Goal: Task Accomplishment & Management: Complete application form

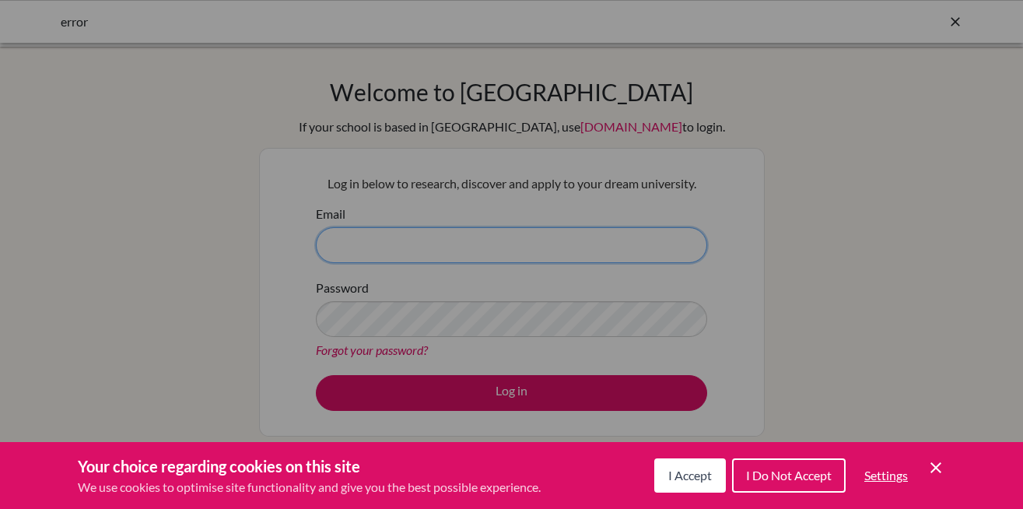
type input "[PERSON_NAME][EMAIL_ADDRESS][DOMAIN_NAME]"
click at [694, 478] on span "I Accept" at bounding box center [691, 475] width 44 height 15
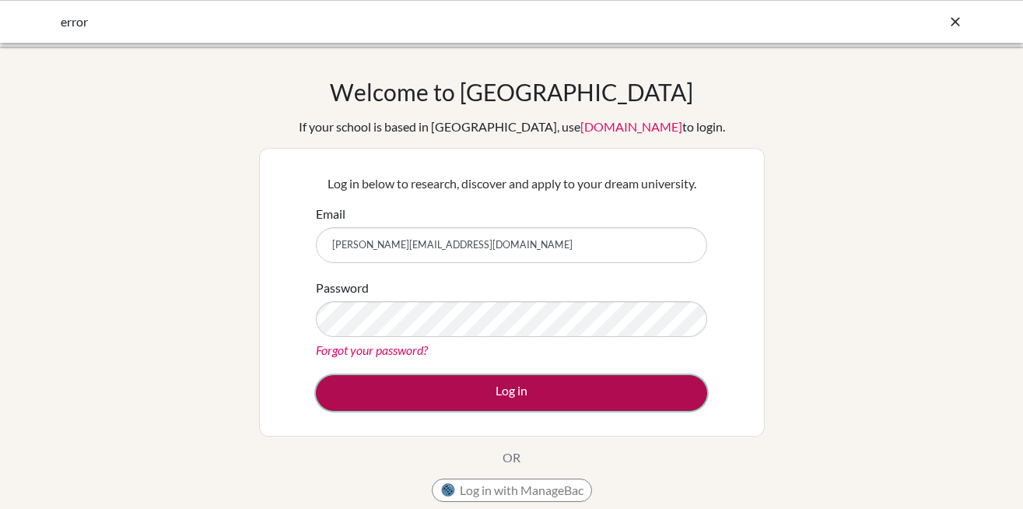
click at [533, 397] on button "Log in" at bounding box center [511, 393] width 391 height 36
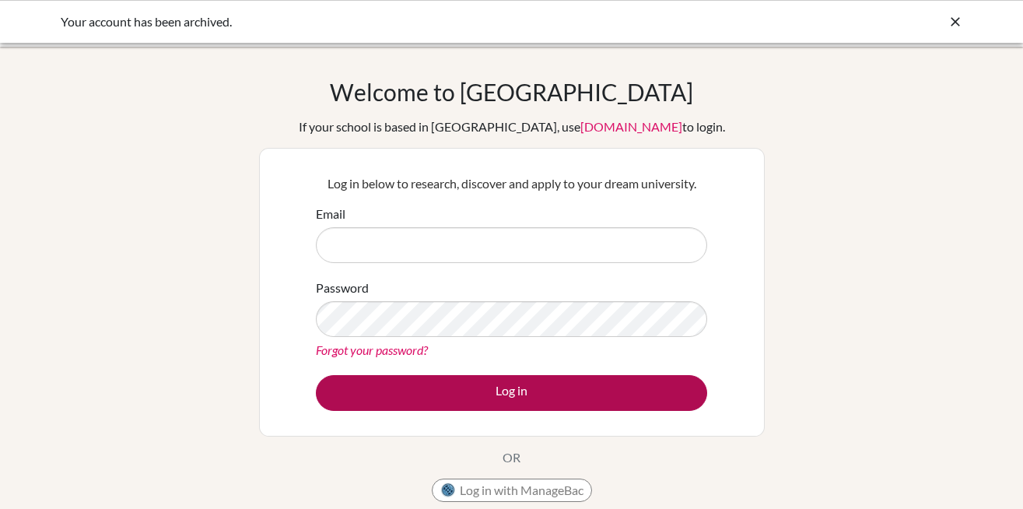
type input "[PERSON_NAME][EMAIL_ADDRESS][DOMAIN_NAME]"
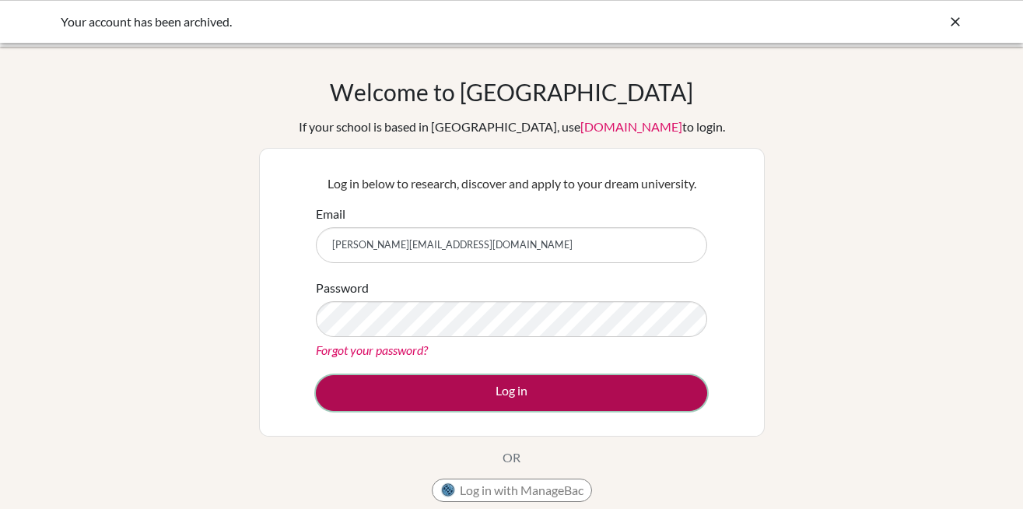
click at [497, 400] on button "Log in" at bounding box center [511, 393] width 391 height 36
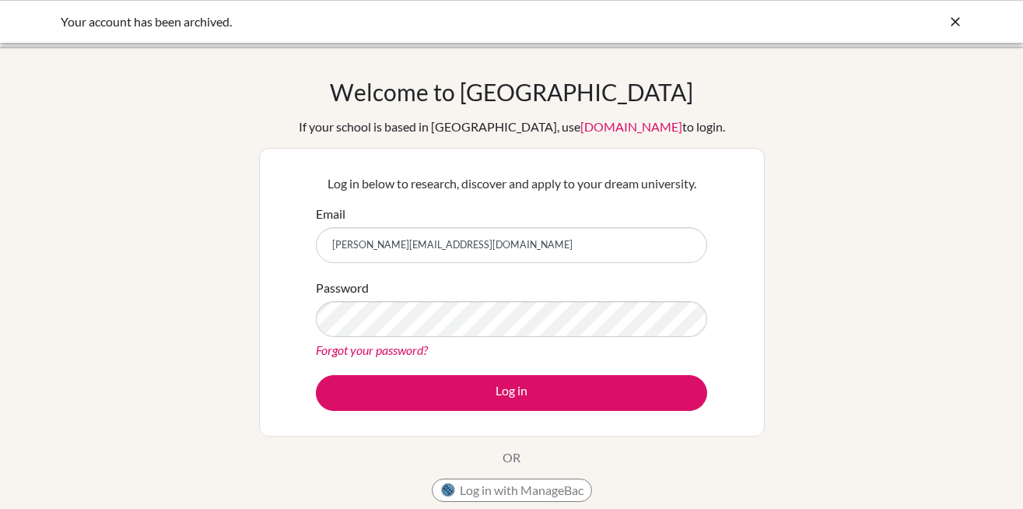
click at [492, 249] on input "[PERSON_NAME][EMAIL_ADDRESS][DOMAIN_NAME]" at bounding box center [511, 245] width 391 height 36
drag, startPoint x: 492, startPoint y: 249, endPoint x: 135, endPoint y: 233, distance: 357.6
click at [135, 233] on div "Welcome to BridgeU If your school is based in China, use app.bridge-u.com.cn to…" at bounding box center [511, 332] width 1023 height 509
type input "[EMAIL_ADDRESS][DOMAIN_NAME]"
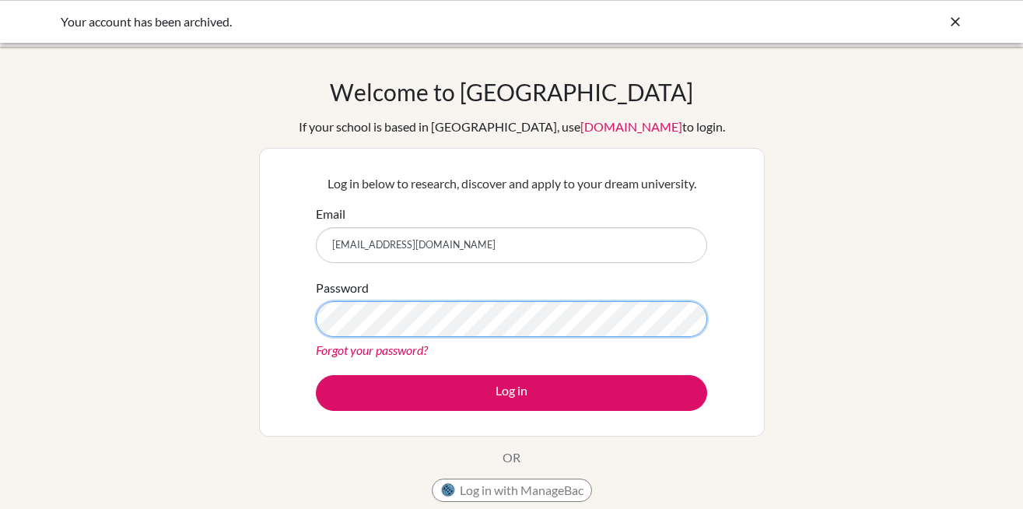
click at [157, 279] on div "Welcome to BridgeU If your school is based in China, use app.bridge-u.com.cn to…" at bounding box center [511, 332] width 1023 height 509
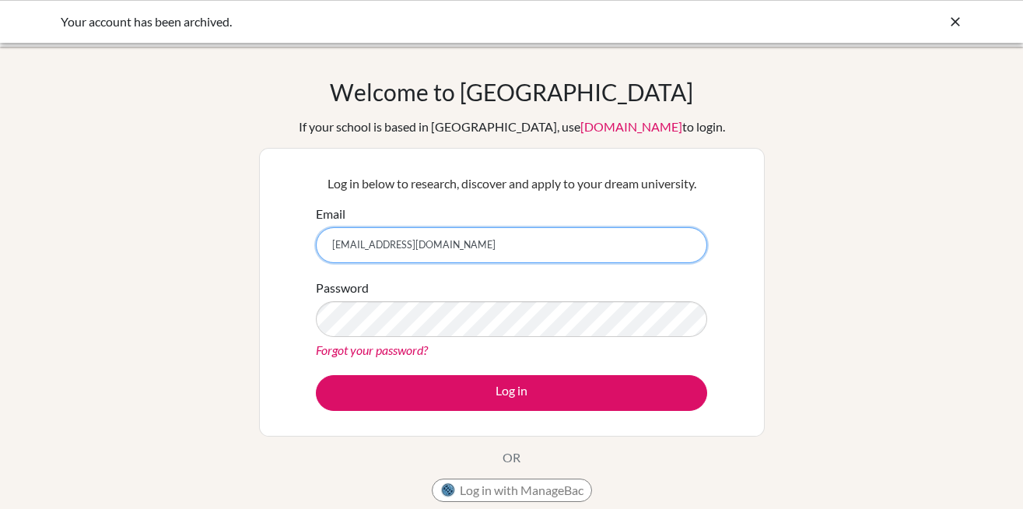
click at [486, 247] on input "[EMAIL_ADDRESS][DOMAIN_NAME]" at bounding box center [511, 245] width 391 height 36
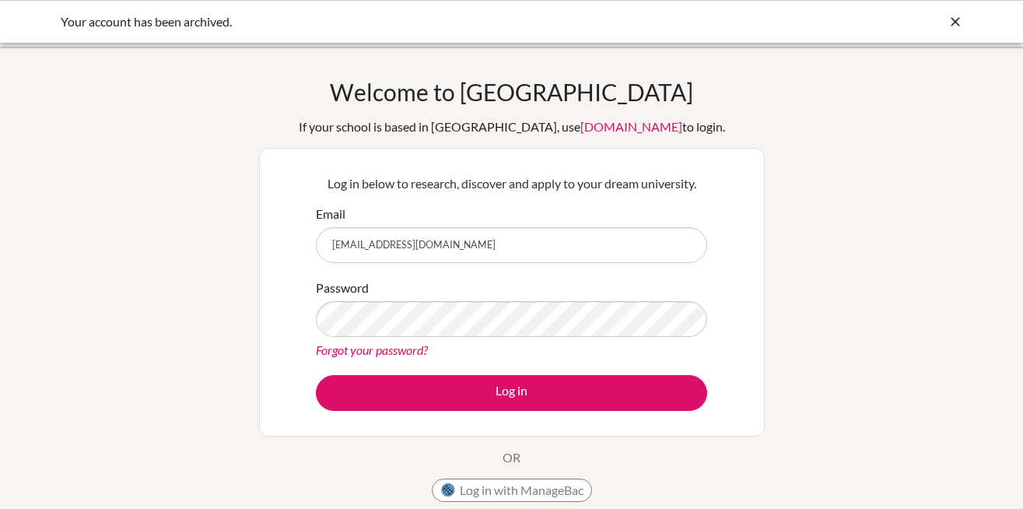
click at [352, 347] on link "Forgot your password?" at bounding box center [372, 349] width 112 height 15
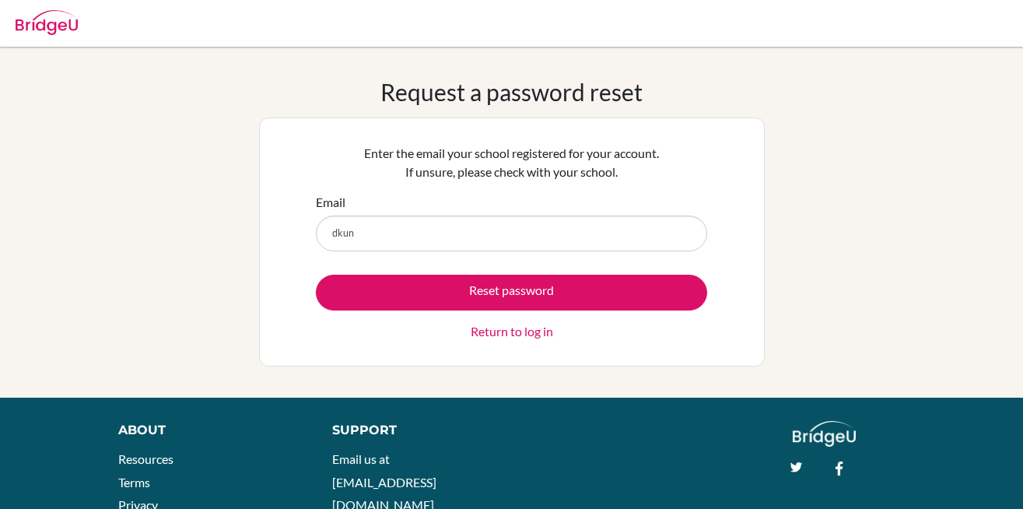
type input "[EMAIL_ADDRESS][DOMAIN_NAME]"
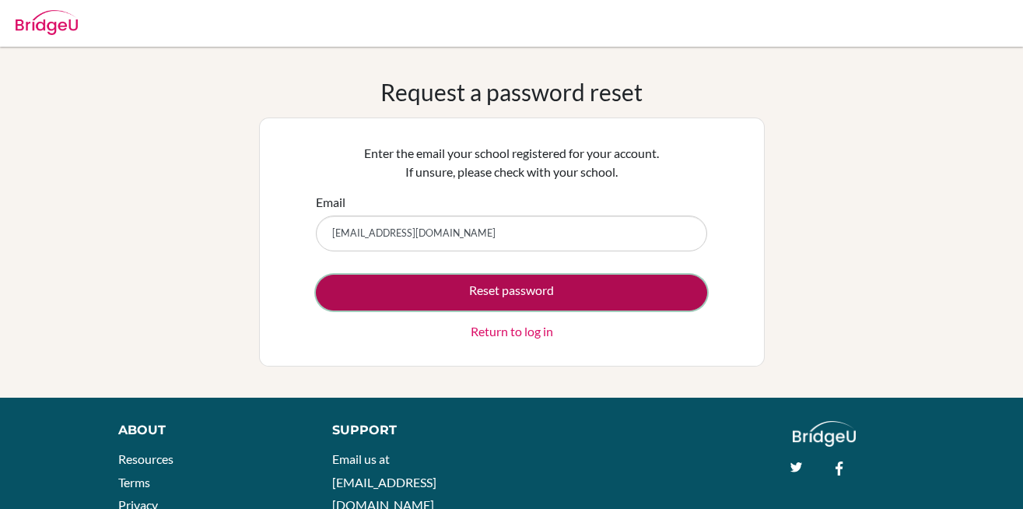
click at [476, 290] on button "Reset password" at bounding box center [511, 293] width 391 height 36
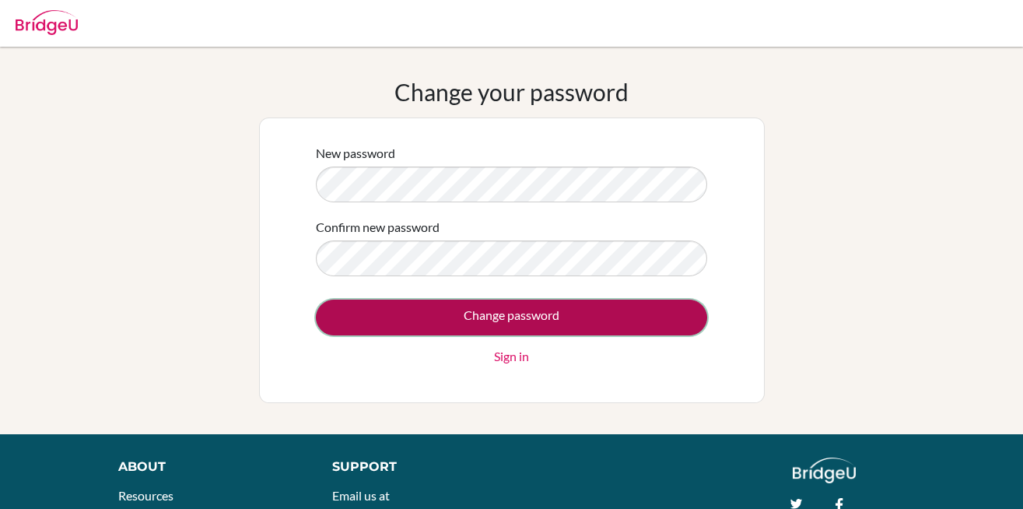
click at [543, 314] on input "Change password" at bounding box center [511, 318] width 391 height 36
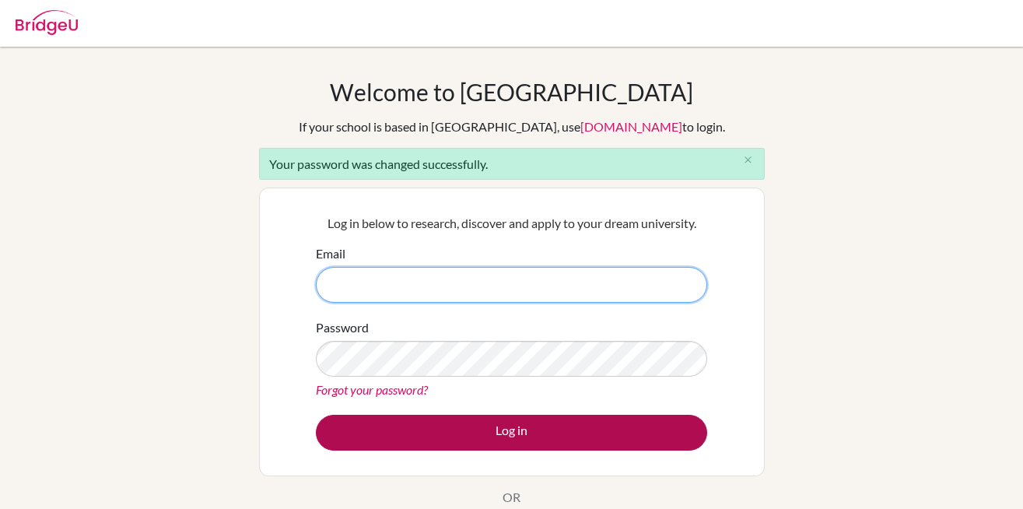
type input "dkunder@isaruba.com"
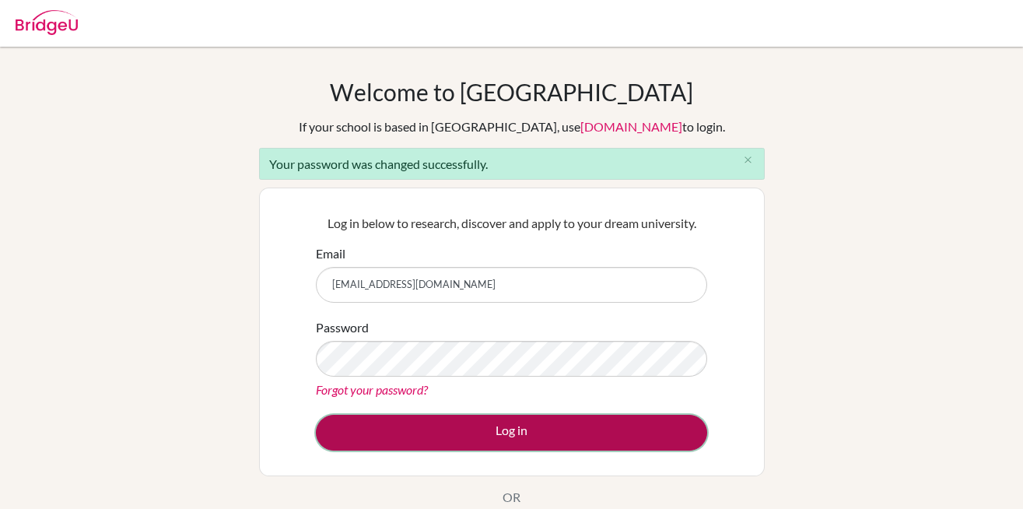
click at [490, 435] on button "Log in" at bounding box center [511, 433] width 391 height 36
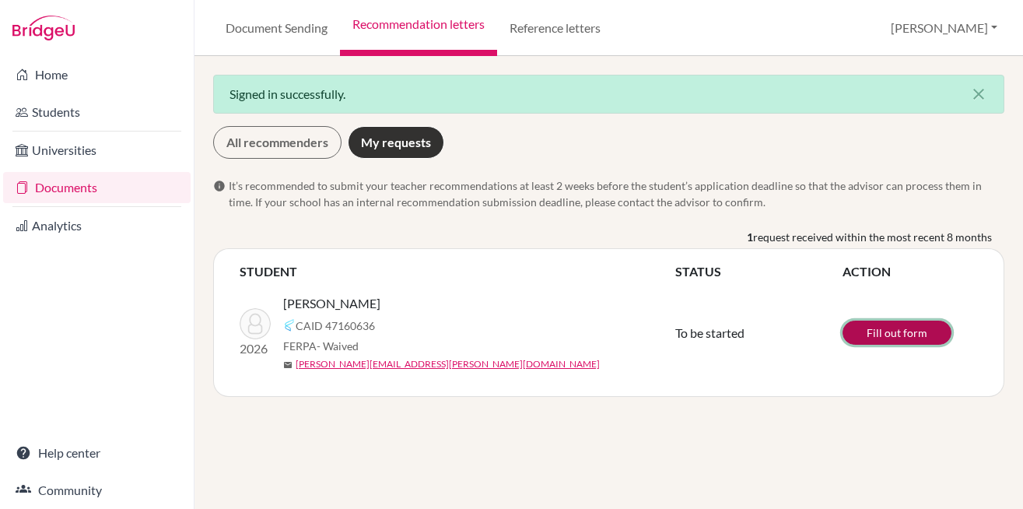
click at [891, 332] on link "Fill out form" at bounding box center [897, 333] width 109 height 24
